Goal: Browse casually

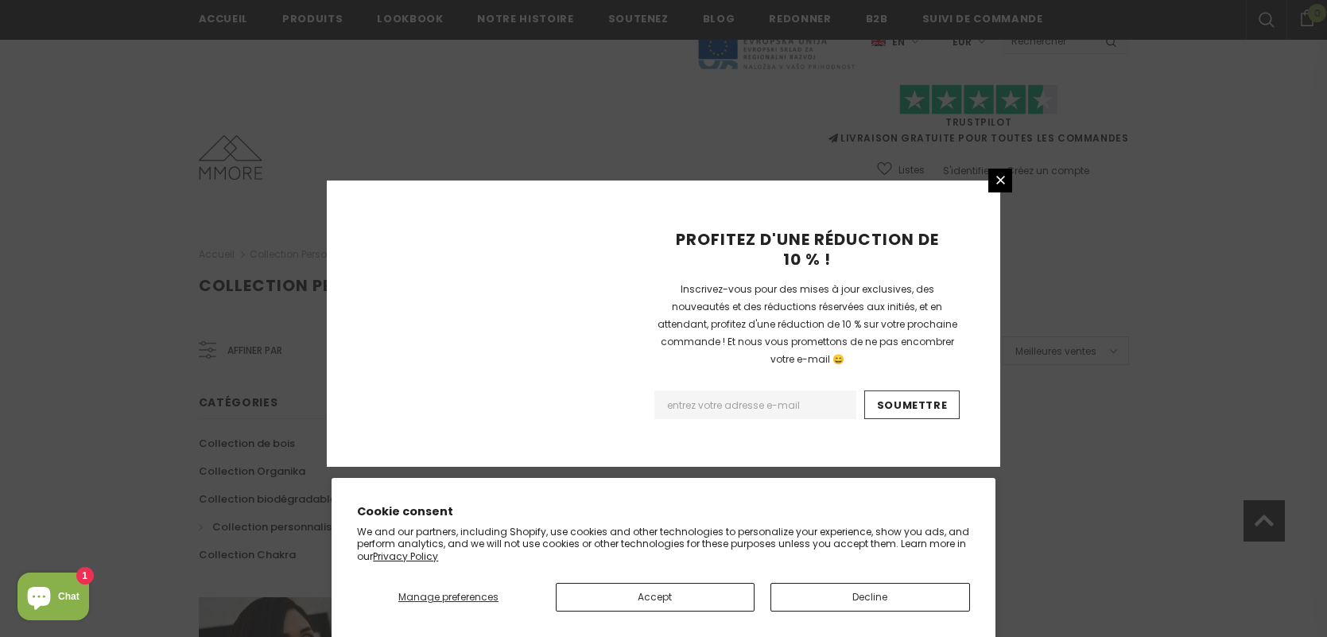
scroll to position [1031, 0]
